Goal: Entertainment & Leisure: Consume media (video, audio)

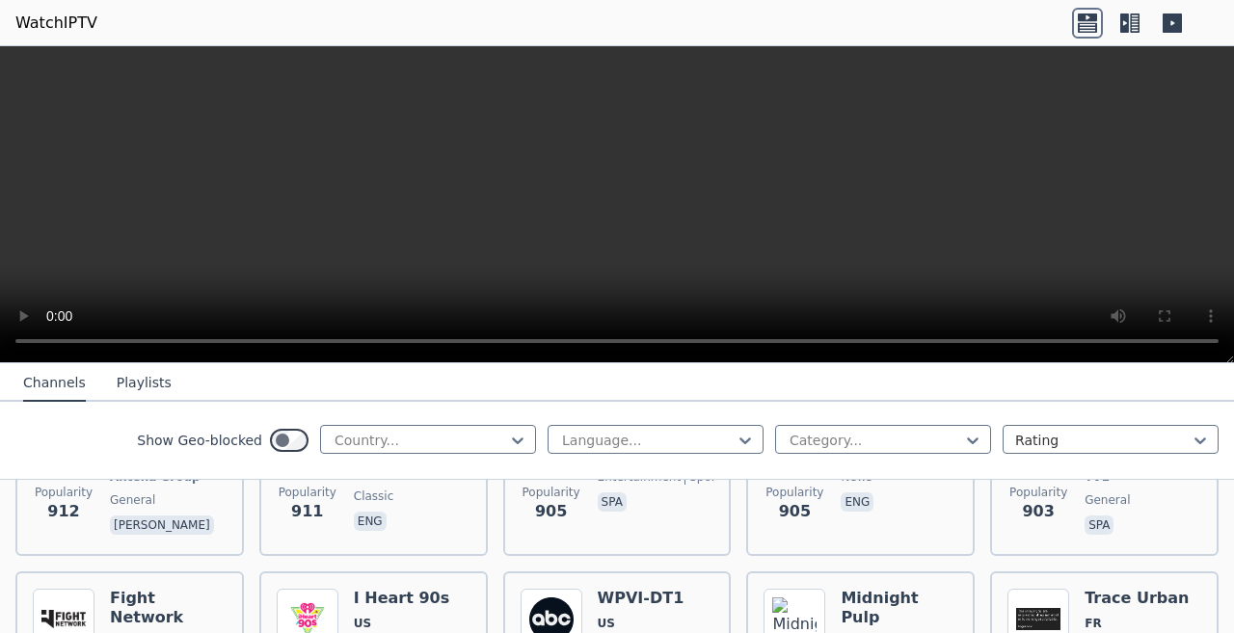
scroll to position [3127, 0]
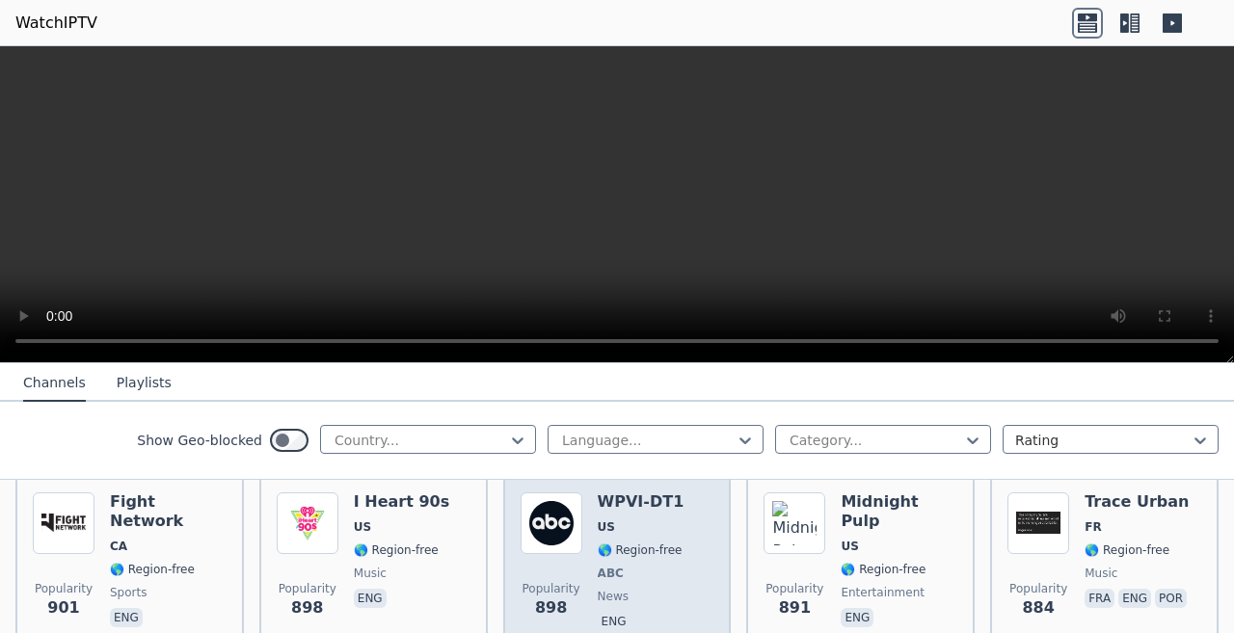
click at [547, 493] on img at bounding box center [552, 524] width 62 height 62
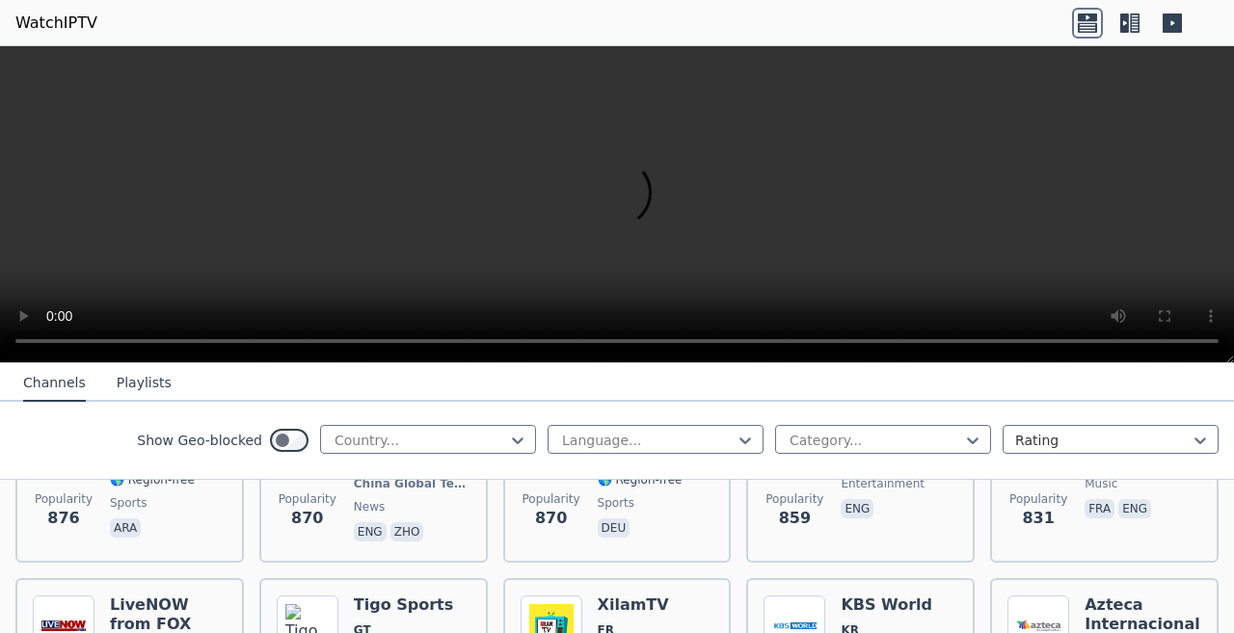
scroll to position [3416, 0]
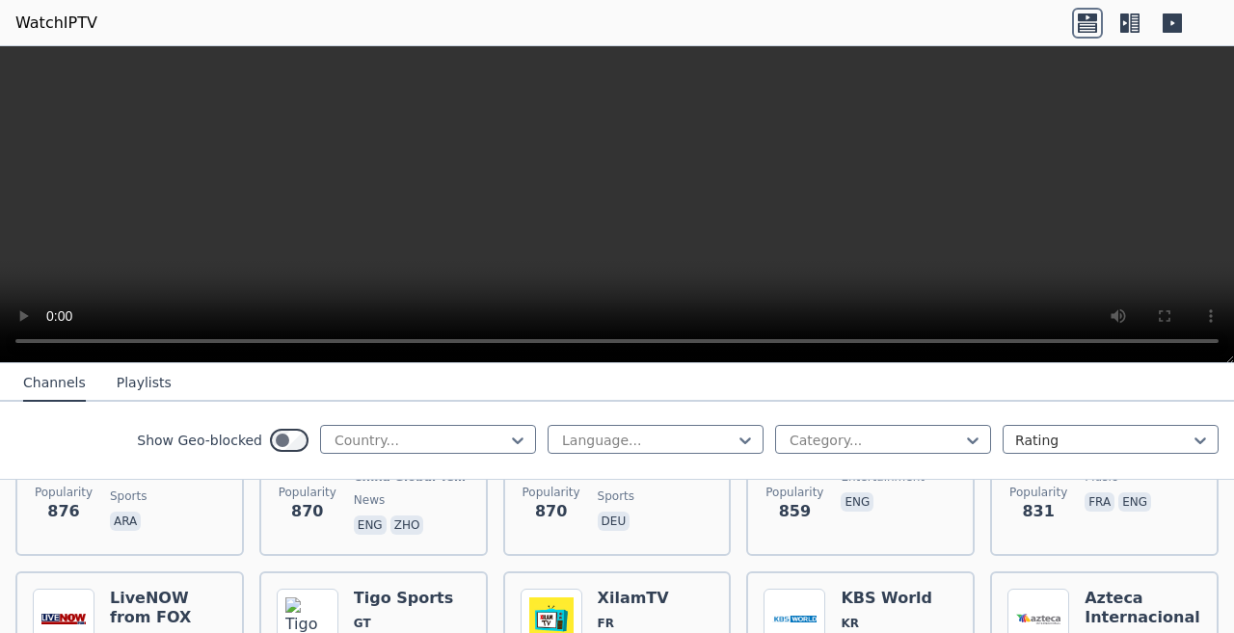
click at [1013, 380] on nav "Channels Playlists" at bounding box center [617, 382] width 1234 height 39
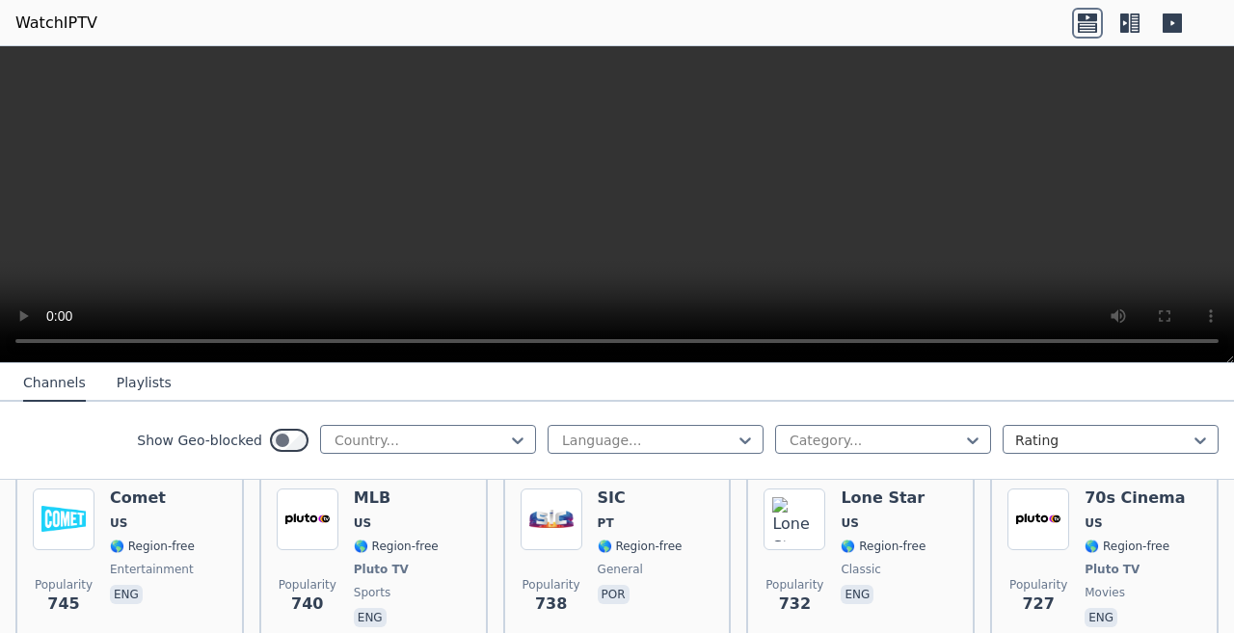
scroll to position [3513, 0]
